Goal: Information Seeking & Learning: Learn about a topic

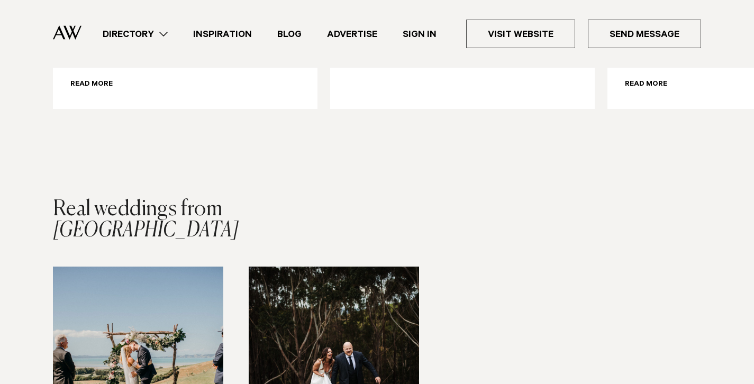
scroll to position [1592, 0]
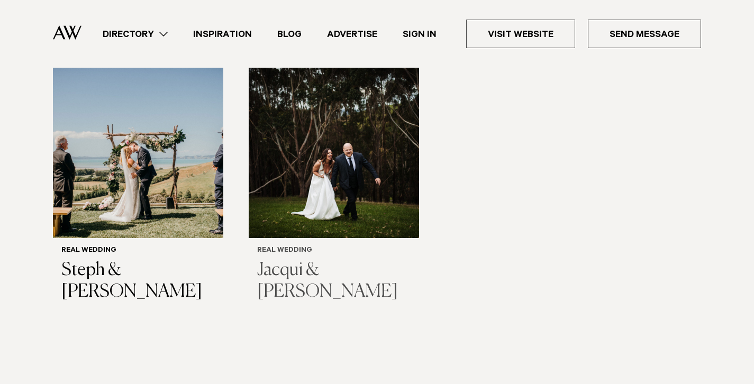
click at [319, 207] on img "2 / 2" at bounding box center [334, 153] width 170 height 170
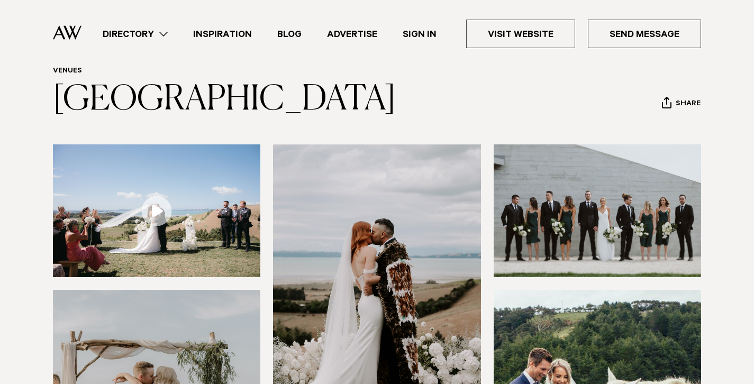
scroll to position [362, 0]
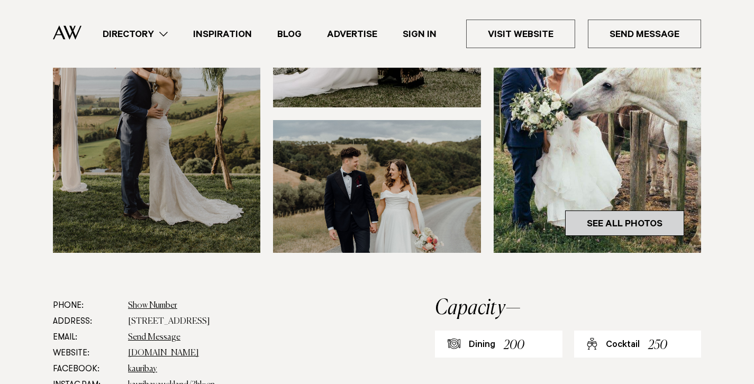
click at [645, 218] on link "See All Photos" at bounding box center [624, 223] width 119 height 25
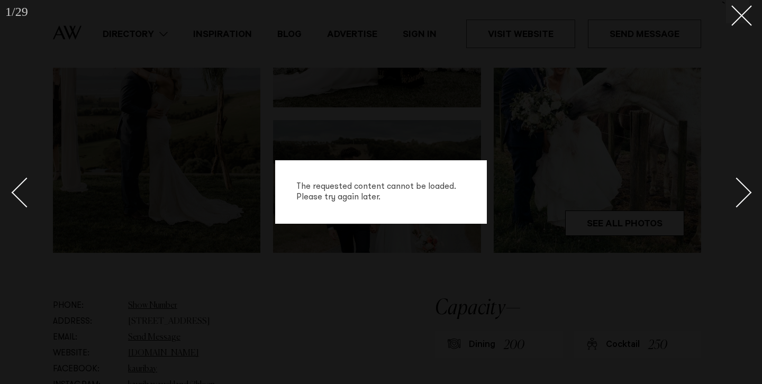
click at [739, 190] on div "Next slide" at bounding box center [737, 193] width 30 height 30
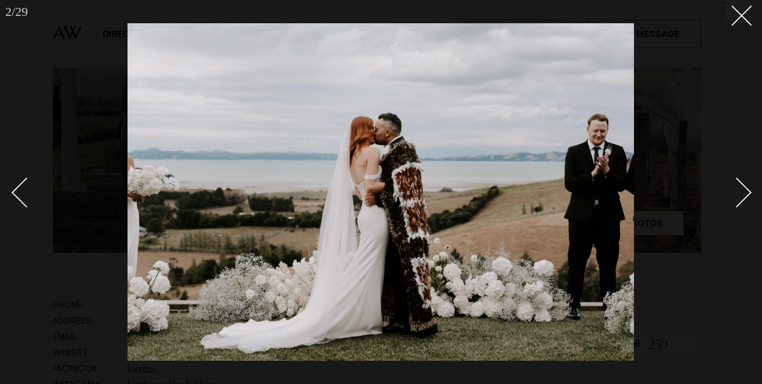
click at [739, 190] on div "Next slide" at bounding box center [737, 193] width 30 height 30
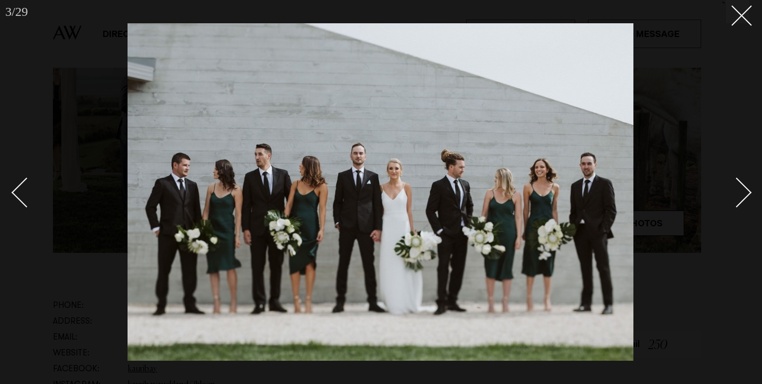
click at [739, 190] on div "Next slide" at bounding box center [737, 193] width 30 height 30
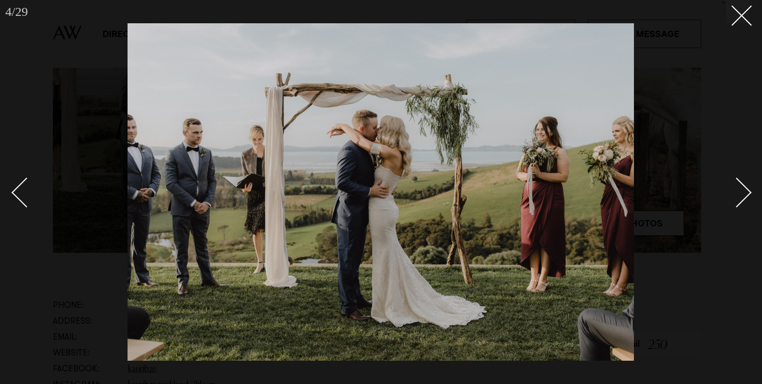
click at [746, 198] on div "Next slide" at bounding box center [737, 193] width 30 height 30
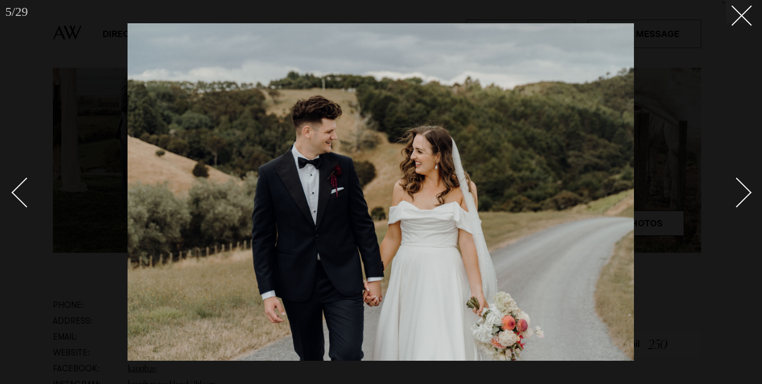
click at [746, 198] on div "Next slide" at bounding box center [737, 193] width 30 height 30
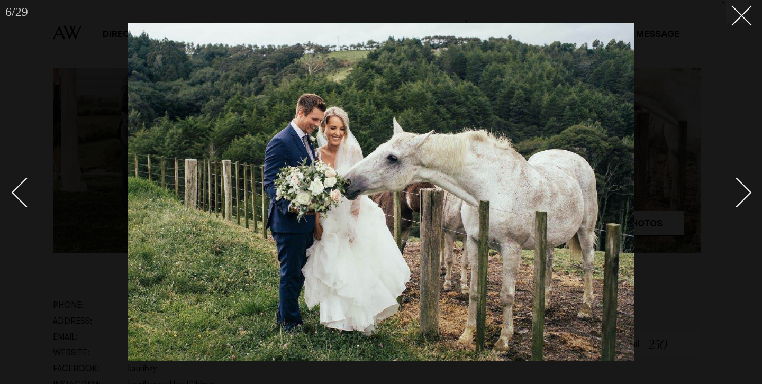
click at [746, 198] on div "Next slide" at bounding box center [737, 193] width 30 height 30
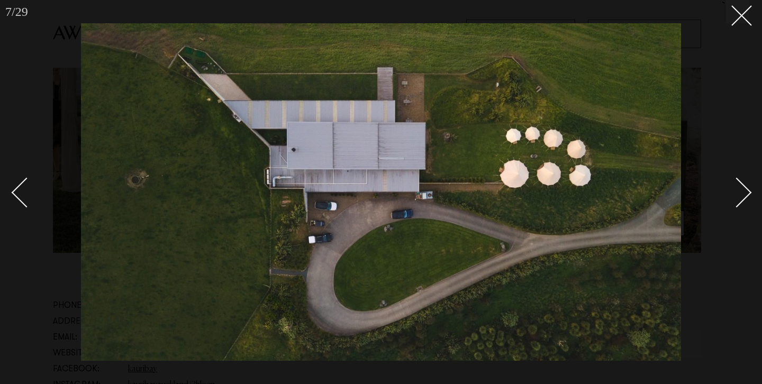
click at [746, 198] on div "Next slide" at bounding box center [737, 193] width 30 height 30
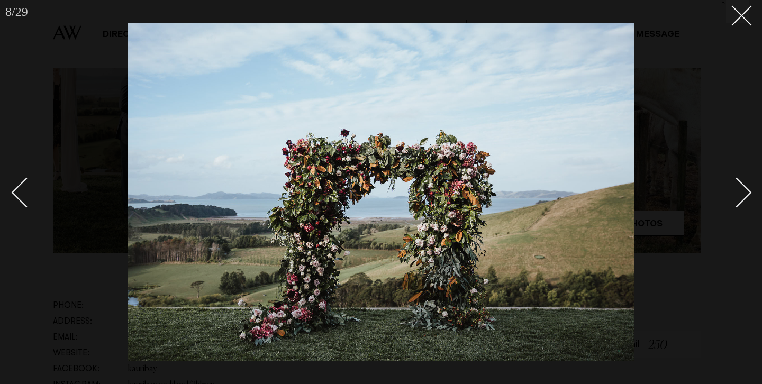
click at [745, 198] on div "Next slide" at bounding box center [737, 193] width 30 height 30
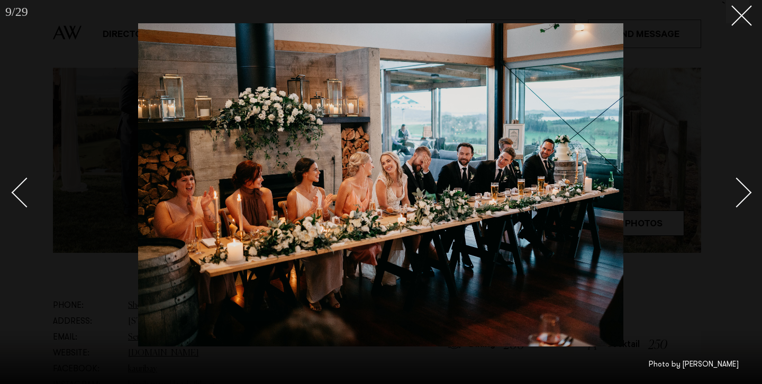
click at [745, 197] on div "Next slide" at bounding box center [737, 193] width 30 height 30
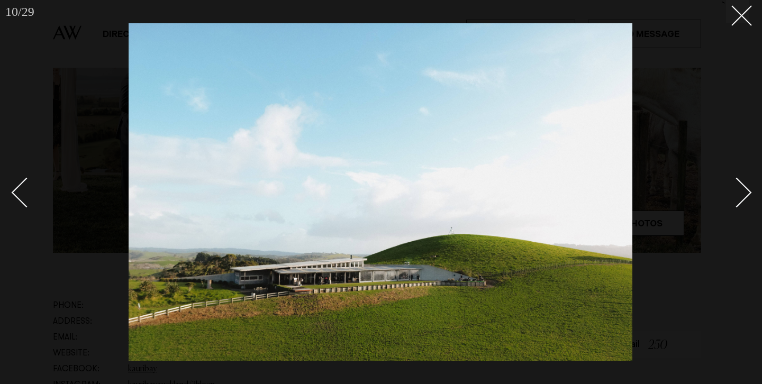
click at [743, 195] on div "Next slide" at bounding box center [737, 193] width 30 height 30
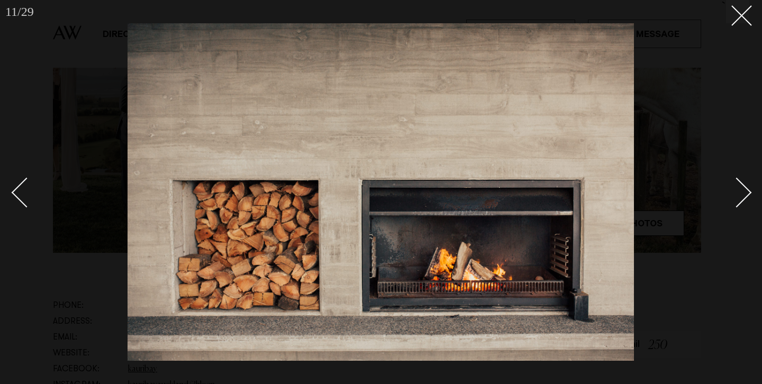
click at [742, 194] on div "Next slide" at bounding box center [737, 193] width 30 height 30
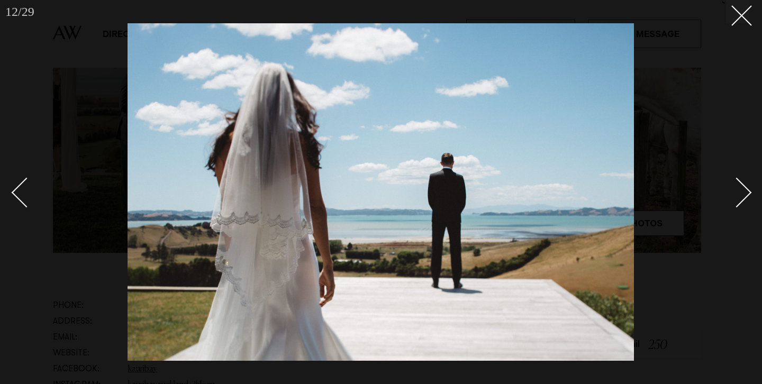
click at [746, 194] on div "Next slide" at bounding box center [737, 193] width 30 height 30
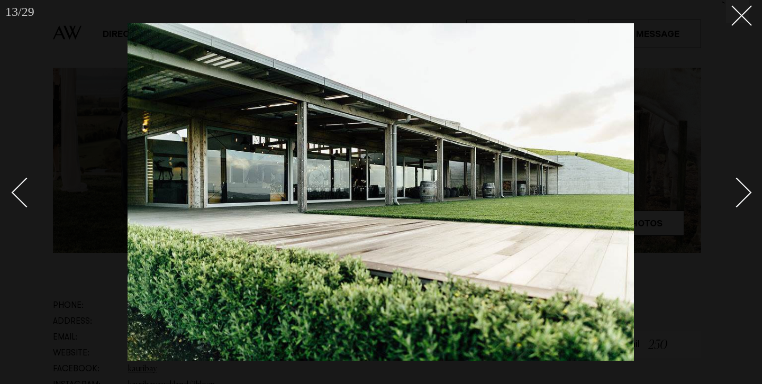
click at [745, 193] on div "Next slide" at bounding box center [737, 193] width 30 height 30
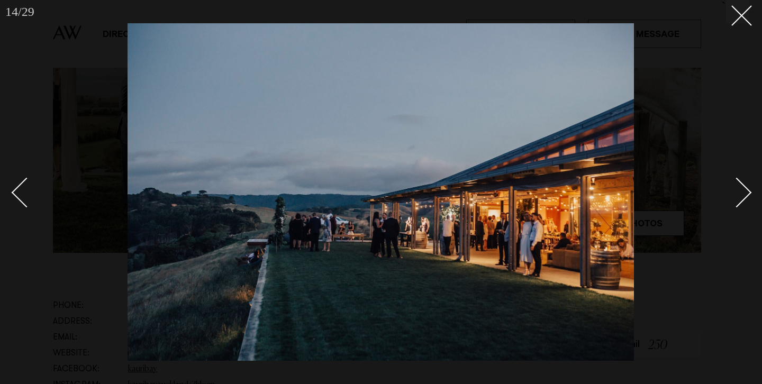
click at [745, 193] on div "Next slide" at bounding box center [737, 193] width 30 height 30
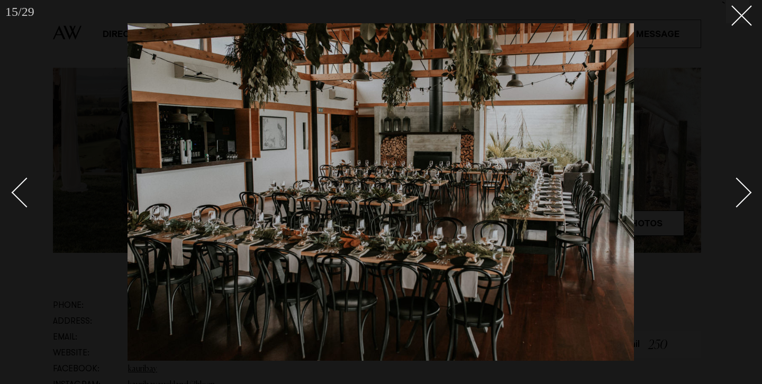
click at [745, 193] on div "Next slide" at bounding box center [737, 193] width 30 height 30
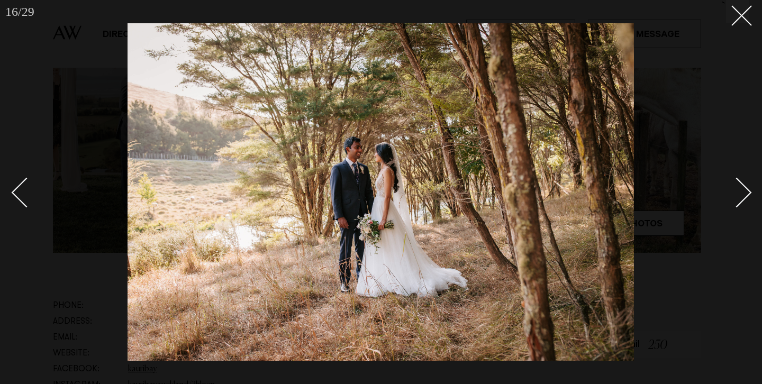
click at [745, 193] on div "Next slide" at bounding box center [737, 193] width 30 height 30
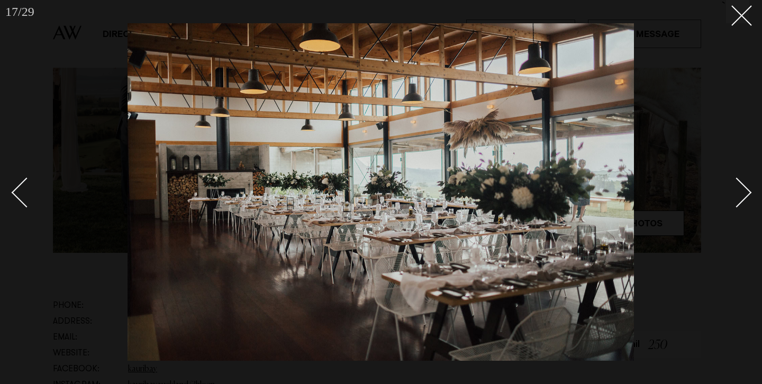
click at [745, 193] on div "Next slide" at bounding box center [737, 193] width 30 height 30
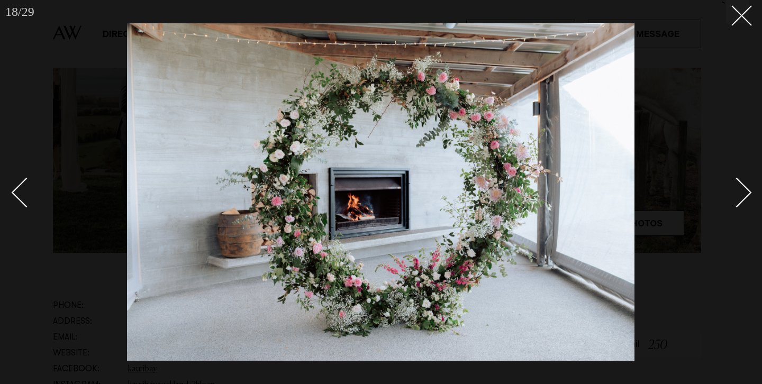
click at [743, 192] on div "Next slide" at bounding box center [737, 193] width 30 height 30
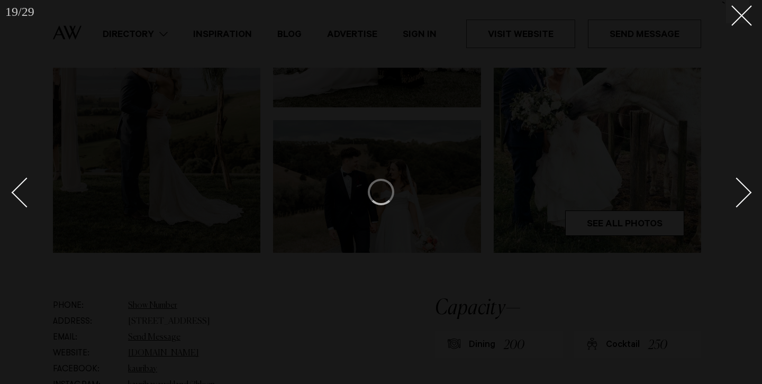
click at [743, 191] on div "Next slide" at bounding box center [737, 193] width 30 height 30
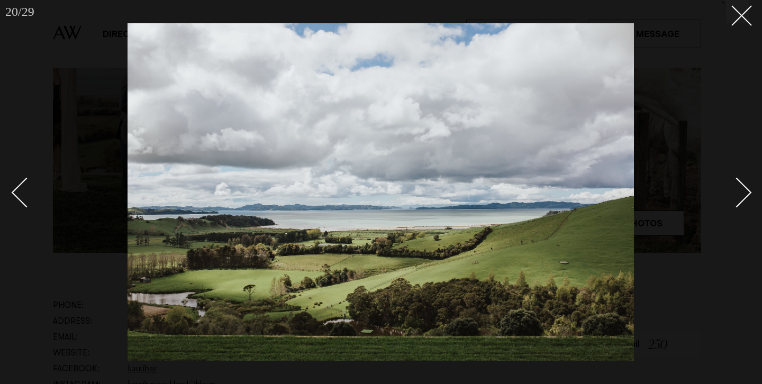
click at [743, 191] on div "Next slide" at bounding box center [737, 193] width 30 height 30
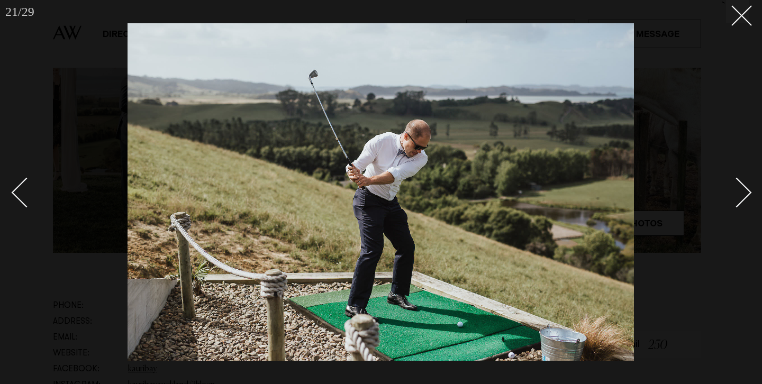
click at [743, 191] on div "Next slide" at bounding box center [737, 193] width 30 height 30
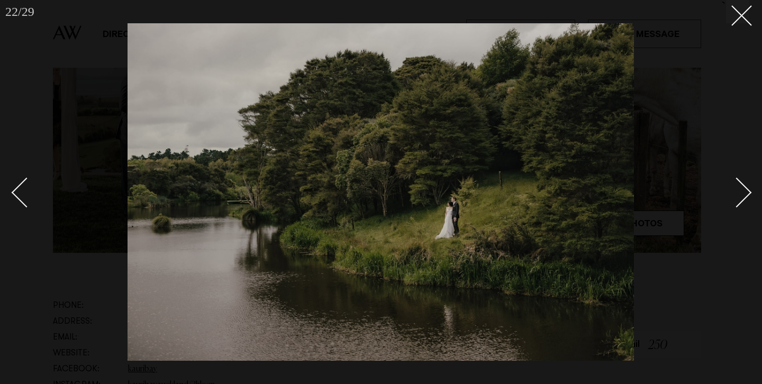
click at [743, 189] on div "Next slide" at bounding box center [737, 193] width 30 height 30
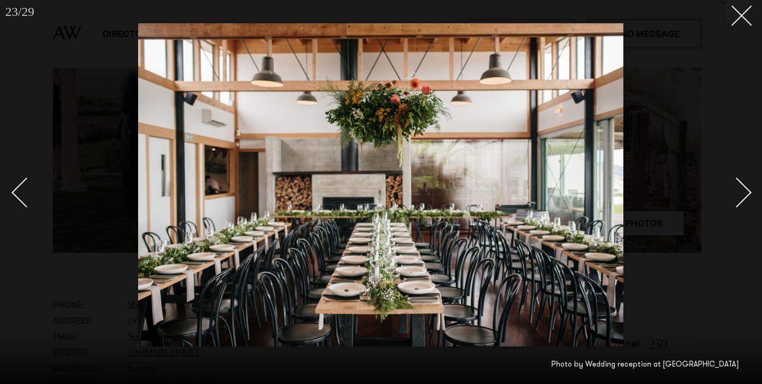
click at [743, 189] on div "Next slide" at bounding box center [737, 193] width 30 height 30
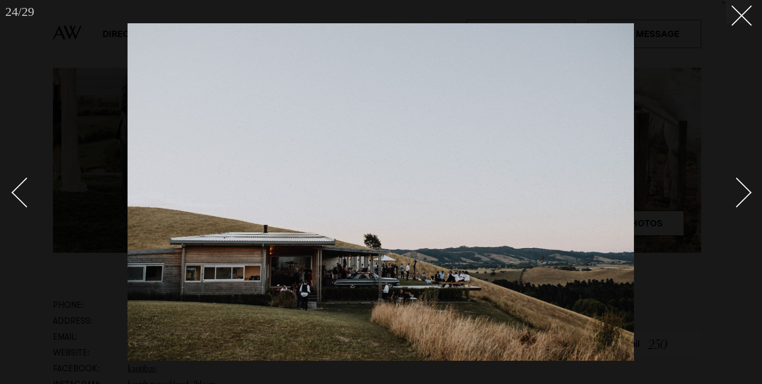
click at [743, 189] on div "Next slide" at bounding box center [737, 193] width 30 height 30
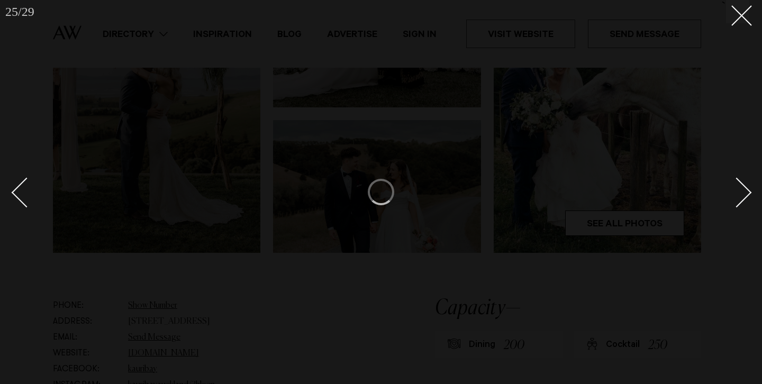
click at [24, 194] on div "Previous slide" at bounding box center [27, 193] width 30 height 30
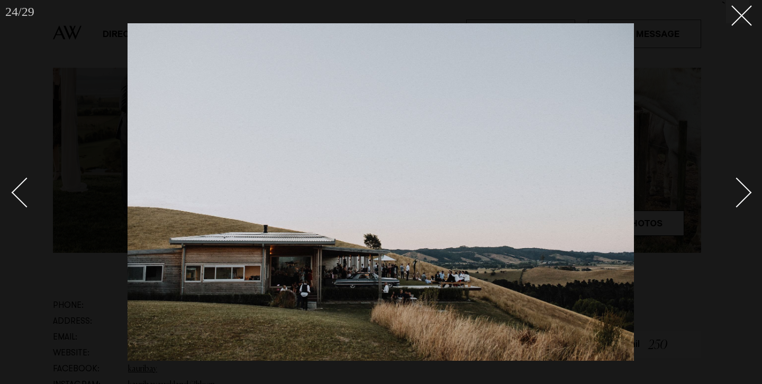
click at [744, 196] on div "Next slide" at bounding box center [737, 193] width 30 height 30
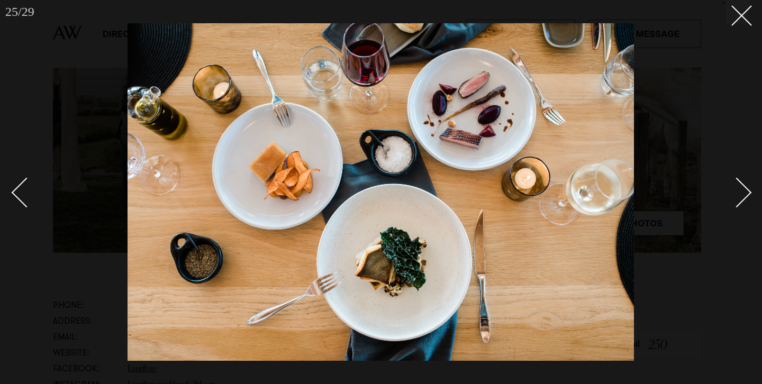
click at [744, 196] on div "Next slide" at bounding box center [737, 193] width 30 height 30
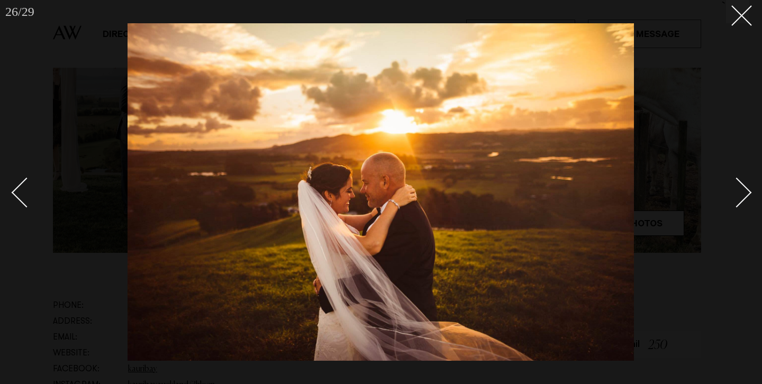
click at [744, 196] on div "Next slide" at bounding box center [737, 193] width 30 height 30
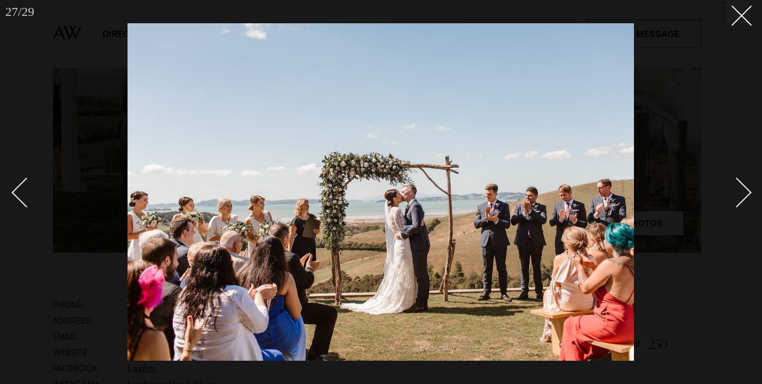
click at [741, 189] on div "Next slide" at bounding box center [737, 193] width 30 height 30
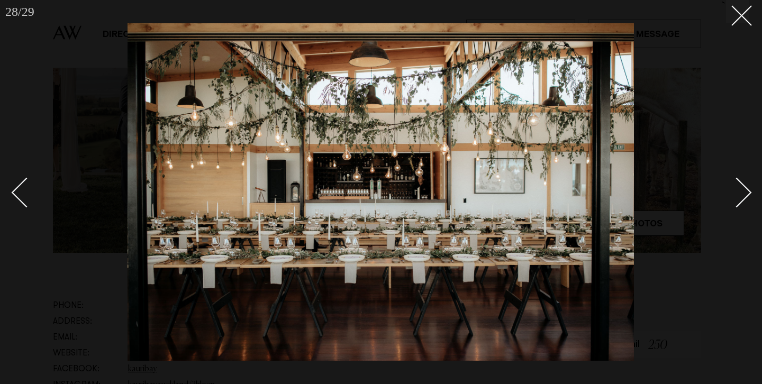
click at [743, 200] on div "Next slide" at bounding box center [737, 193] width 30 height 30
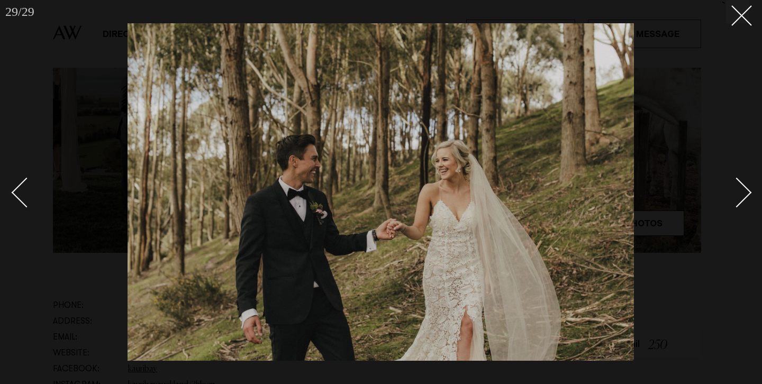
click at [744, 189] on div "Next slide" at bounding box center [737, 193] width 30 height 30
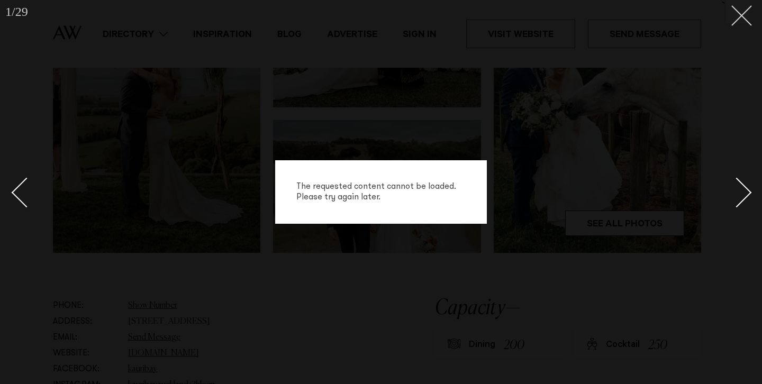
click at [746, 6] on button at bounding box center [737, 11] width 23 height 23
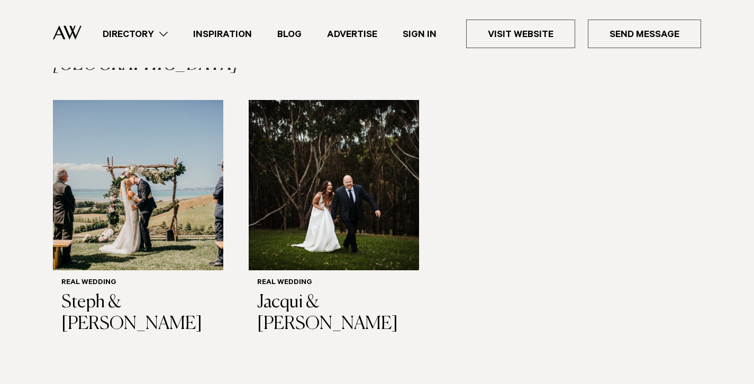
scroll to position [1566, 0]
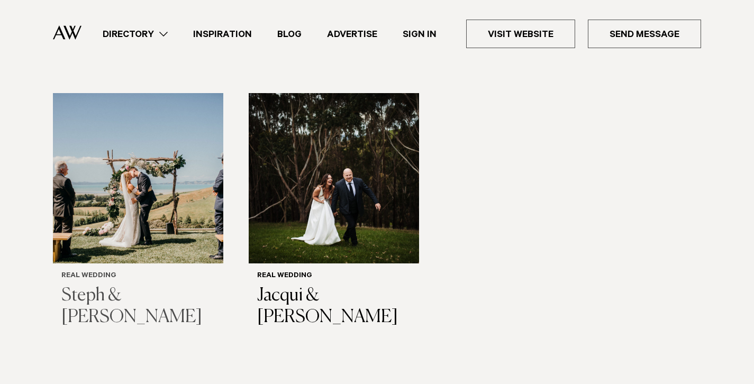
click at [154, 195] on img "1 / 2" at bounding box center [138, 178] width 170 height 170
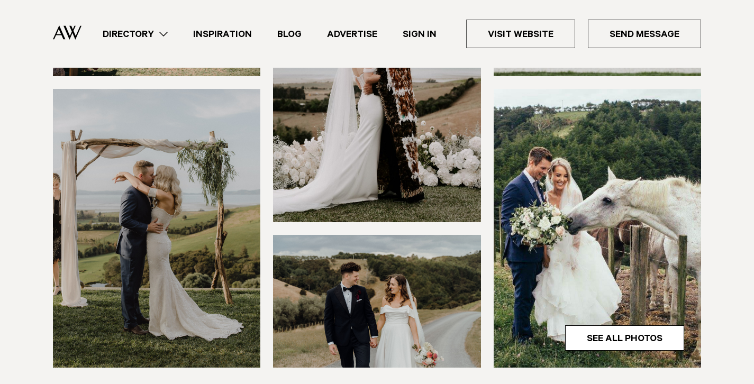
scroll to position [552, 0]
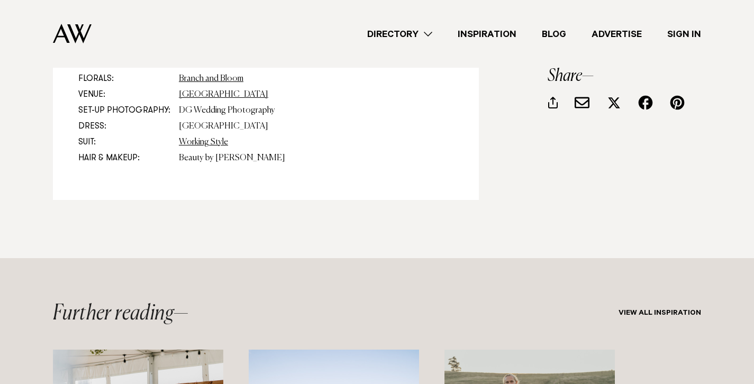
scroll to position [5218, 0]
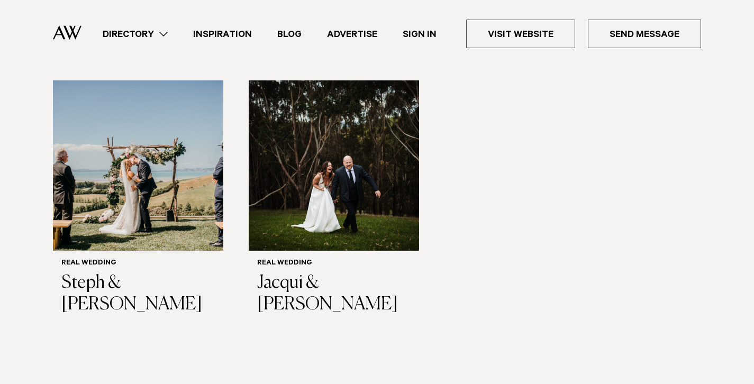
scroll to position [1520, 0]
